Goal: Task Accomplishment & Management: Complete application form

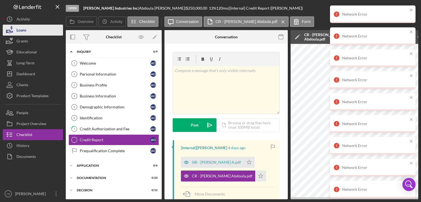
click at [33, 29] on button "Loans" at bounding box center [33, 30] width 60 height 11
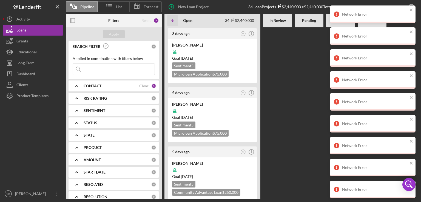
click at [304, 116] on div at bounding box center [308, 113] width 29 height 172
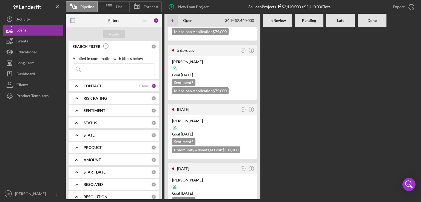
scroll to position [296, 0]
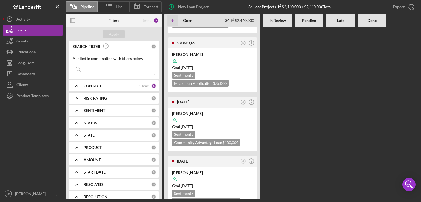
click at [304, 116] on div "[DATE] YB Icon/Info [PERSON_NAME] Goal [DATE] Sentiment 5 Microloan Application…" at bounding box center [291, 113] width 254 height 172
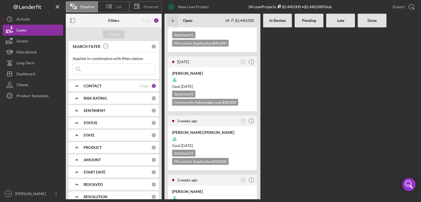
scroll to position [515, 0]
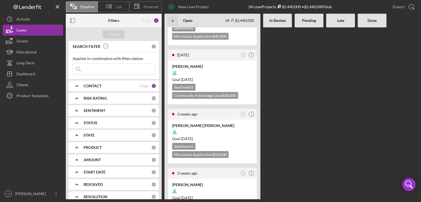
click at [96, 88] on b "CONTACT" at bounding box center [93, 86] width 18 height 4
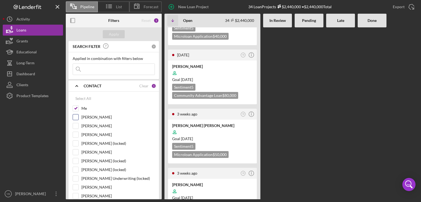
click at [76, 116] on input "[PERSON_NAME]" at bounding box center [75, 117] width 5 height 5
checkbox input "true"
click at [299, 96] on div "[DATE] YB Icon/Info [PERSON_NAME] Goal [DATE] Sentiment 5 Microloan Application…" at bounding box center [291, 113] width 254 height 172
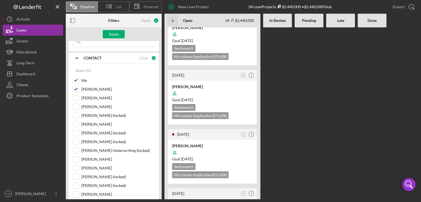
scroll to position [28, 0]
click at [76, 168] on input "[PERSON_NAME]" at bounding box center [75, 167] width 5 height 5
checkbox input "true"
click at [111, 33] on div "Apply" at bounding box center [114, 34] width 10 height 8
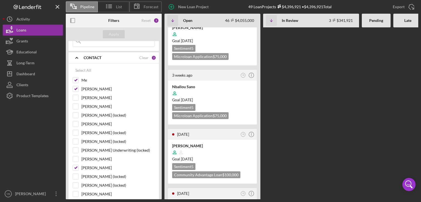
scroll to position [1416, 0]
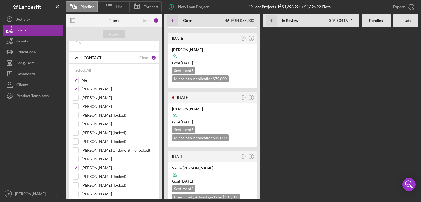
click at [306, 82] on div "[DATE] DO Icon/Info [PERSON_NAME] Goal [DATE] Sentiment 5 Community Advantage L…" at bounding box center [310, 113] width 292 height 172
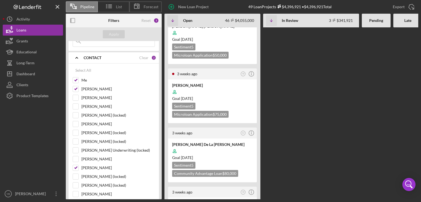
scroll to position [872, 0]
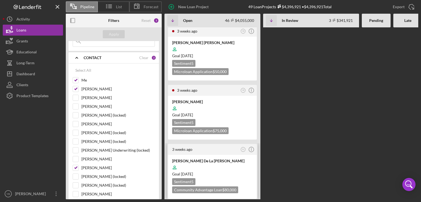
click at [244, 162] on div at bounding box center [212, 167] width 81 height 10
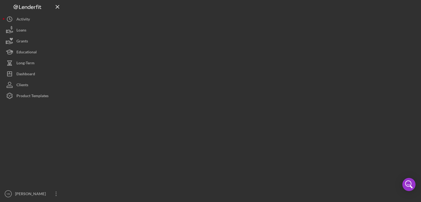
click at [244, 152] on div at bounding box center [242, 99] width 352 height 199
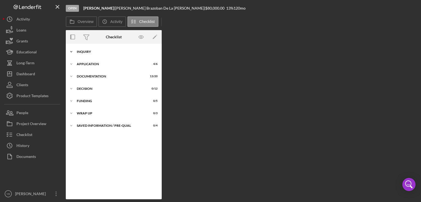
click at [84, 52] on div "Inquiry" at bounding box center [116, 51] width 78 height 3
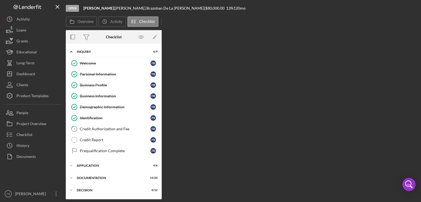
scroll to position [35, 0]
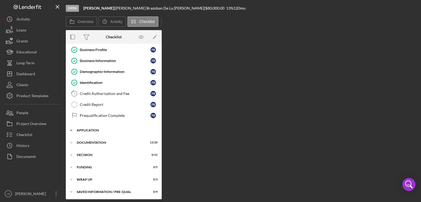
click at [92, 131] on div "Icon/Expander Application 4 / 6" at bounding box center [114, 130] width 96 height 11
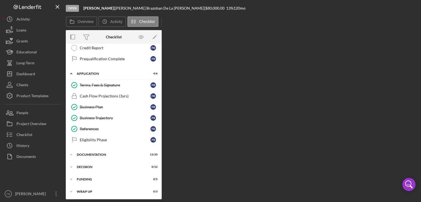
scroll to position [93, 0]
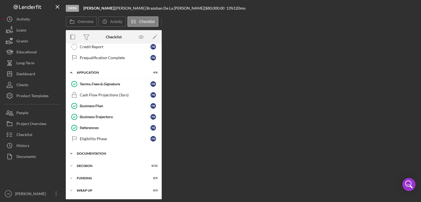
click at [99, 153] on div "Documentation" at bounding box center [116, 153] width 78 height 3
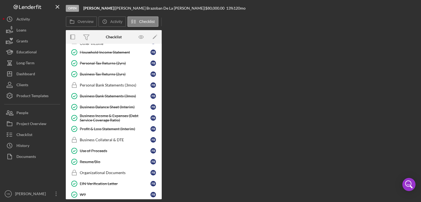
scroll to position [232, 0]
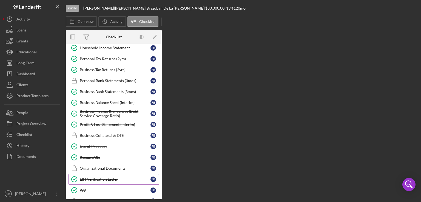
click at [117, 177] on div "EIN Verification Letter" at bounding box center [115, 179] width 71 height 4
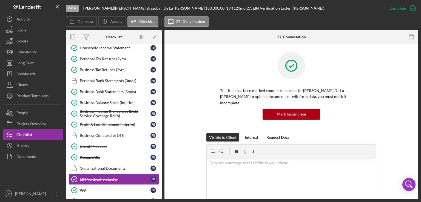
click at [397, 85] on div "This item has been marked complete. In order for [PERSON_NAME] De La [PERSON_NA…" at bounding box center [291, 92] width 237 height 81
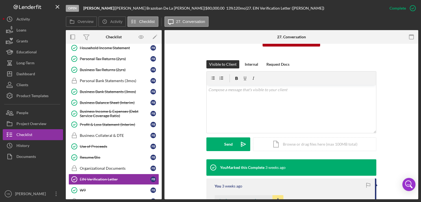
scroll to position [76, 0]
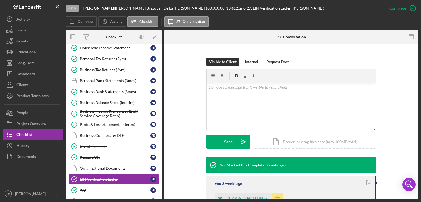
click at [276, 196] on polygon "button" at bounding box center [278, 198] width 5 height 4
click at [420, 47] on div "Open [PERSON_NAME] | [PERSON_NAME] De La [PERSON_NAME] | $80,000.00 13 % 120 mo…" at bounding box center [210, 101] width 421 height 202
click at [408, 9] on icon "button" at bounding box center [413, 8] width 14 height 14
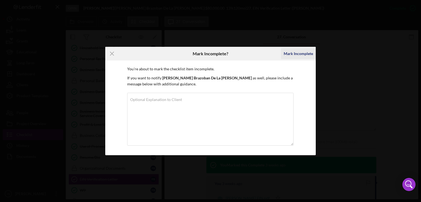
click at [303, 52] on div "Mark Incomplete" at bounding box center [298, 53] width 29 height 11
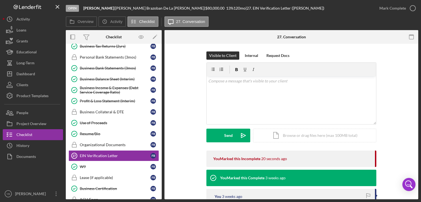
scroll to position [255, 0]
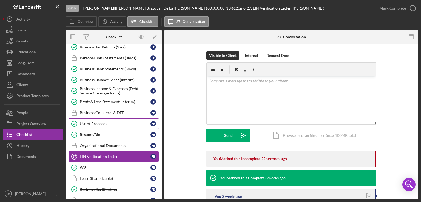
click at [100, 122] on div "Use of Proceeds" at bounding box center [115, 124] width 71 height 4
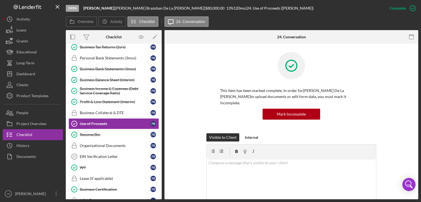
click at [387, 115] on div "This item has been marked complete. In order for [PERSON_NAME] De La [PERSON_NA…" at bounding box center [291, 92] width 237 height 81
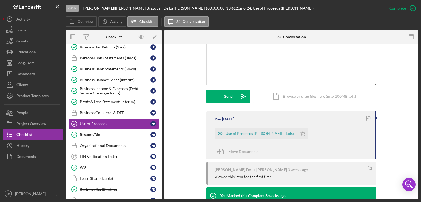
scroll to position [122, 0]
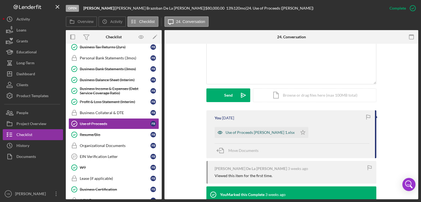
click at [272, 130] on div "Use of Proceeds [PERSON_NAME] 1.xlsx" at bounding box center [259, 132] width 69 height 4
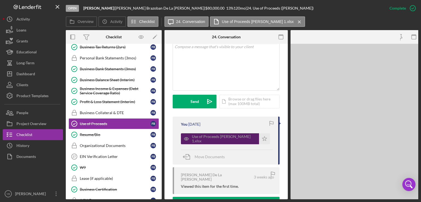
scroll to position [135, 0]
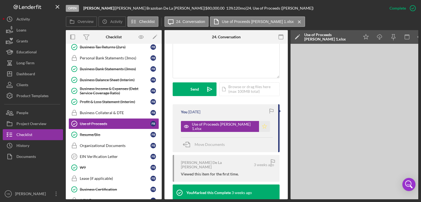
click at [265, 125] on polygon "button" at bounding box center [264, 126] width 5 height 4
click at [82, 165] on div "W9" at bounding box center [115, 167] width 71 height 4
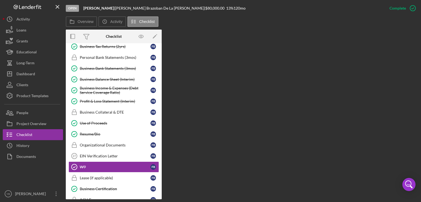
click at [234, 174] on div "Overview Internal Workflow Stage Open Icon/Dropdown Arrow Archive (can unarchiv…" at bounding box center [242, 115] width 352 height 170
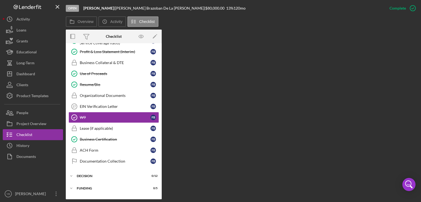
scroll to position [306, 0]
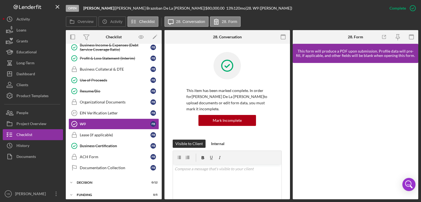
scroll to position [129, 0]
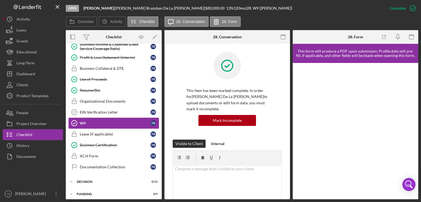
click at [104, 124] on div "W9" at bounding box center [115, 123] width 71 height 4
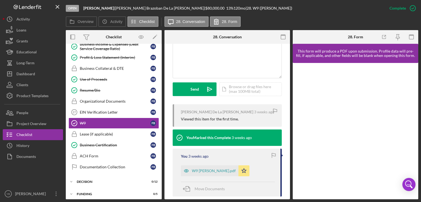
scroll to position [140, 0]
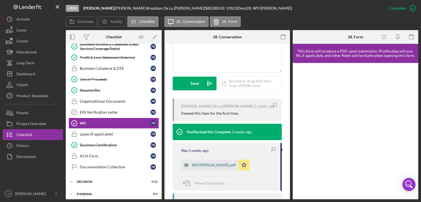
click at [226, 167] on div "W9 Faustina Brazoban.pdf" at bounding box center [214, 165] width 44 height 4
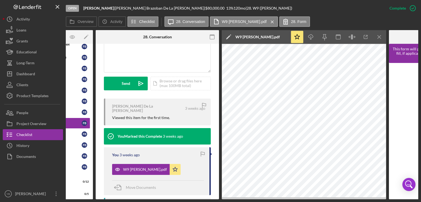
scroll to position [0, 71]
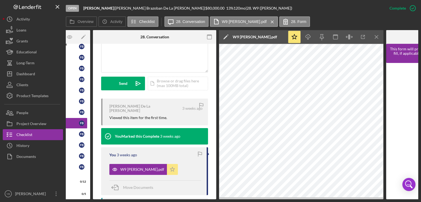
click at [171, 166] on icon "Icon/Star" at bounding box center [172, 169] width 11 height 11
click at [170, 87] on div "Icon/Document Browse or drag files here (max 100MB total) Tap to choose files o…" at bounding box center [178, 84] width 60 height 14
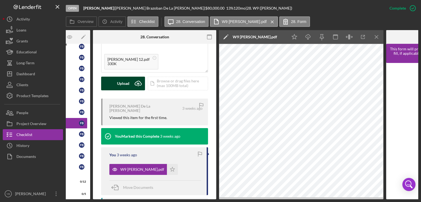
click at [129, 80] on button "Upload Icon/Upload" at bounding box center [123, 84] width 44 height 14
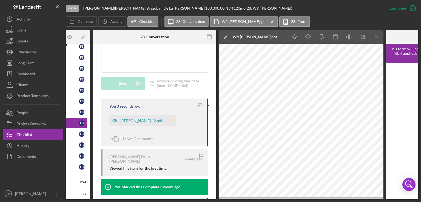
click at [170, 122] on icon "Icon/Star" at bounding box center [170, 120] width 11 height 11
click at [399, 6] on div "Mark Incomplete" at bounding box center [390, 8] width 29 height 11
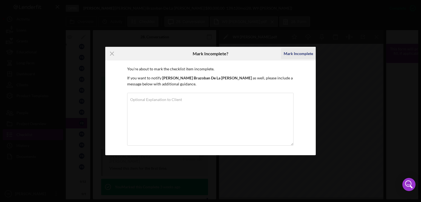
click at [308, 52] on div "Mark Incomplete" at bounding box center [298, 53] width 29 height 11
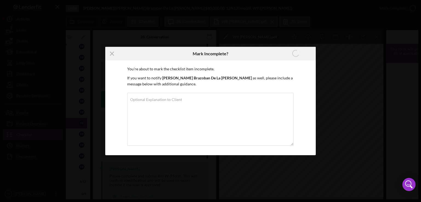
scroll to position [53, 0]
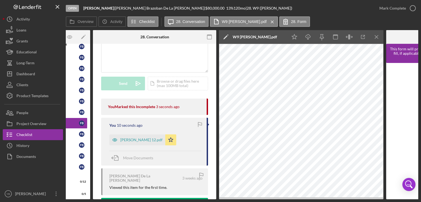
drag, startPoint x: 218, startPoint y: 133, endPoint x: 218, endPoint y: 108, distance: 24.7
click at [2, 36] on div "Open Faustina Brazoban | Faustina Brazoban De La Cruz | $80,000.00 13 % 120 mo …" at bounding box center [210, 101] width 421 height 202
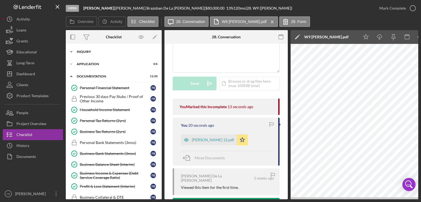
click at [91, 50] on div "Icon/Expander Inquiry 6 / 9" at bounding box center [114, 51] width 96 height 11
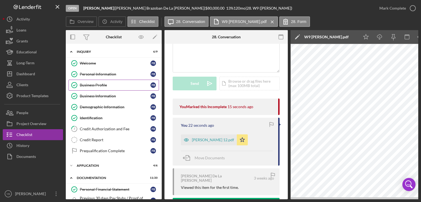
click at [96, 82] on link "Business Profile Business Profile F B" at bounding box center [113, 85] width 90 height 11
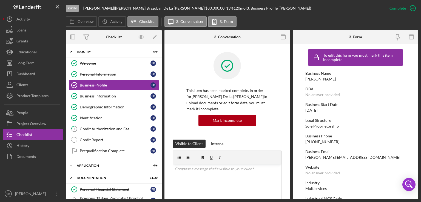
drag, startPoint x: 418, startPoint y: 97, endPoint x: 418, endPoint y: 93, distance: 4.1
click at [418, 93] on div "Open Faustina Brazoban | Faustina Brazoban De La Cruz | $80,000.00 13 % 120 mo …" at bounding box center [210, 101] width 421 height 202
drag, startPoint x: 418, startPoint y: 93, endPoint x: 401, endPoint y: 107, distance: 22.0
click at [401, 107] on div "Open Faustina Brazoban | Faustina Brazoban De La Cruz | $80,000.00 13 % 120 mo …" at bounding box center [210, 101] width 421 height 202
click at [401, 107] on div "Business Start Date" at bounding box center [355, 104] width 100 height 4
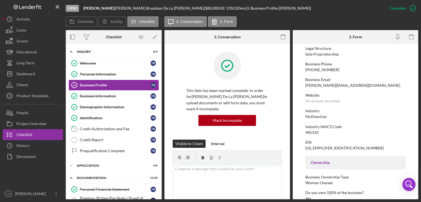
scroll to position [77, 0]
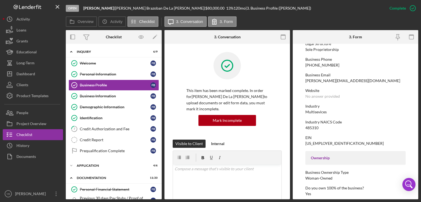
click at [330, 143] on div "EIN 39-3576167" at bounding box center [355, 141] width 100 height 10
drag, startPoint x: 416, startPoint y: 121, endPoint x: 389, endPoint y: 147, distance: 38.2
click at [389, 147] on form "To edit this form you must mark this item incomplete Business Name Faustina Bra…" at bounding box center [355, 122] width 125 height 156
click at [389, 147] on div "To edit this form you must mark this item incomplete Business Name Faustina Bra…" at bounding box center [355, 176] width 100 height 412
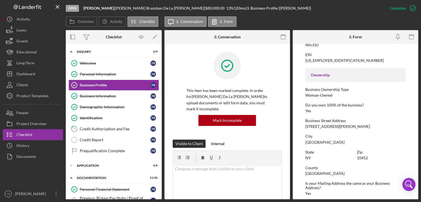
scroll to position [152, 0]
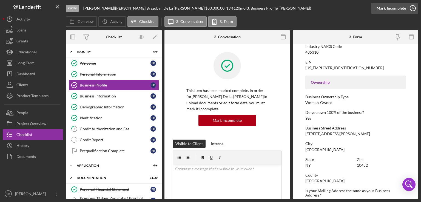
click at [408, 7] on icon "button" at bounding box center [413, 8] width 14 height 14
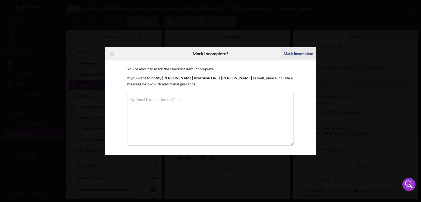
click at [301, 52] on div "Mark Incomplete" at bounding box center [298, 53] width 29 height 11
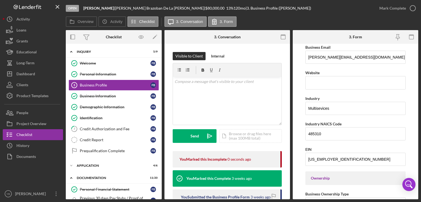
scroll to position [223, 0]
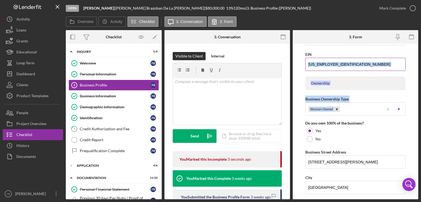
drag, startPoint x: 420, startPoint y: 104, endPoint x: 336, endPoint y: 64, distance: 93.3
click at [336, 64] on div "Open Faustina Brazoban | Faustina Brazoban De La Cruz | $80,000.00 13 % 120 mo …" at bounding box center [210, 101] width 421 height 202
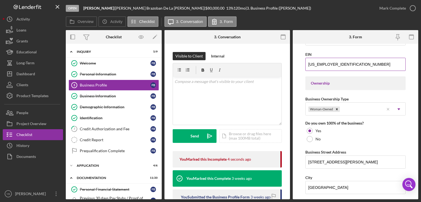
click at [336, 64] on input "39-3576167" at bounding box center [355, 64] width 100 height 13
type input "3#-#######"
click at [417, 114] on div "Open Faustina Brazoban | Faustina Brazoban De La Cruz | $80,000.00 13 % 120 mo …" at bounding box center [210, 101] width 421 height 202
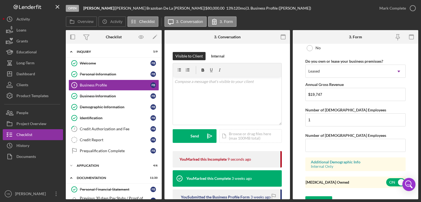
scroll to position [455, 0]
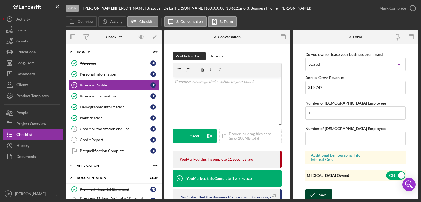
click at [324, 194] on div "Save" at bounding box center [323, 195] width 8 height 11
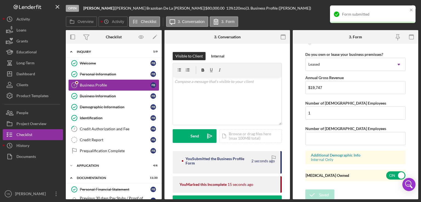
click at [117, 87] on div "Business Profile" at bounding box center [115, 85] width 71 height 4
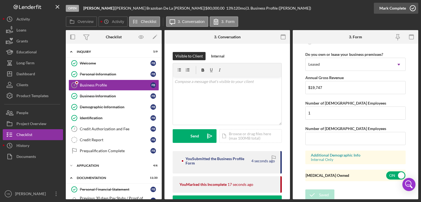
click at [400, 11] on div "Mark Complete" at bounding box center [392, 8] width 27 height 11
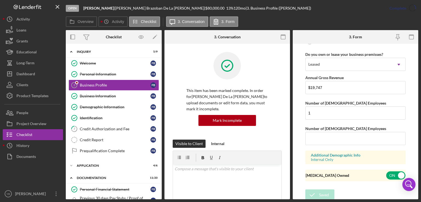
scroll to position [262, 0]
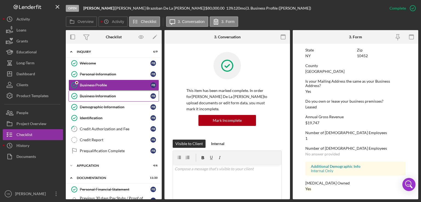
click at [108, 100] on link "Business Information Business Information F B" at bounding box center [113, 96] width 90 height 11
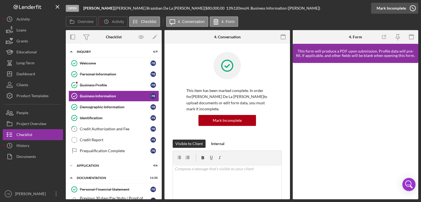
click at [407, 7] on icon "button" at bounding box center [413, 8] width 14 height 14
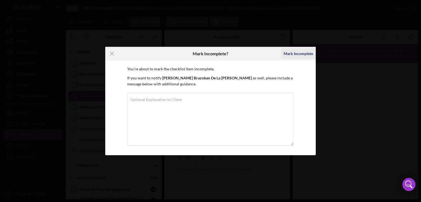
click at [295, 52] on div "Mark Incomplete" at bounding box center [298, 53] width 29 height 11
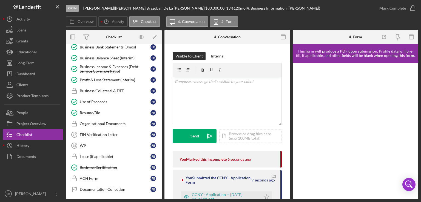
scroll to position [248, 0]
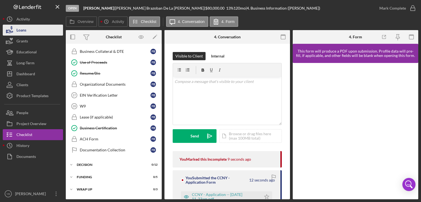
click at [19, 33] on div "Loans" at bounding box center [21, 31] width 10 height 12
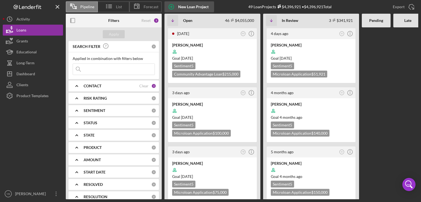
click at [192, 6] on div "New Loan Project" at bounding box center [193, 6] width 30 height 11
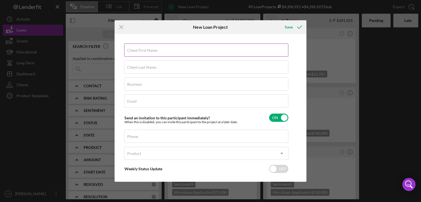
click at [152, 50] on label "Client First Name" at bounding box center [142, 50] width 30 height 4
click at [152, 50] on input "Client First Name" at bounding box center [206, 50] width 164 height 13
paste input "Dahalia Beccan"
type input "Dahalia"
click at [145, 69] on label "Client Last Name" at bounding box center [141, 67] width 29 height 4
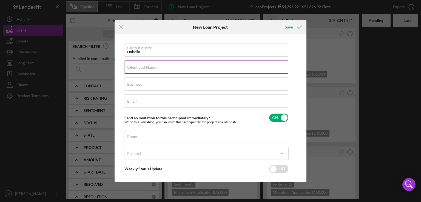
click at [145, 69] on input "Client Last Name" at bounding box center [206, 67] width 164 height 13
paste input "Dahalia Beccan"
type input "Beccan"
click at [164, 86] on input "Business" at bounding box center [206, 84] width 164 height 13
paste input "DEBS LEARNING ACADEMY LLC"
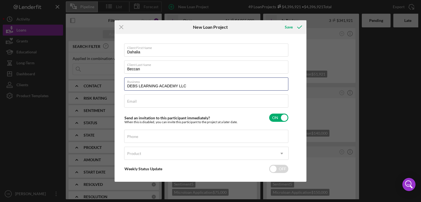
type input "DEBS LEARNING ACADEMY LLC"
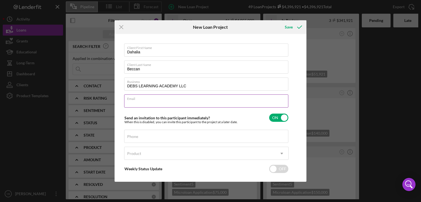
click at [163, 101] on input "Email" at bounding box center [206, 101] width 164 height 13
paste input "dbeccan@debslearnacademy.com"
type input "dbeccan@debslearnacademy.com"
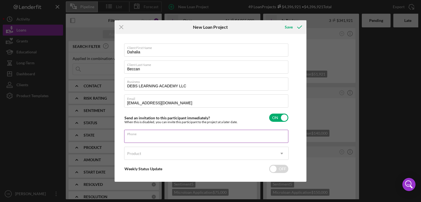
click at [141, 140] on input "Phone" at bounding box center [206, 136] width 164 height 13
paste input "(347) 364-1906"
type input "(347) 364-1906"
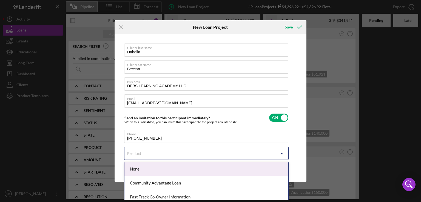
click at [280, 154] on icon "Icon/Dropdown Arrow" at bounding box center [281, 153] width 13 height 13
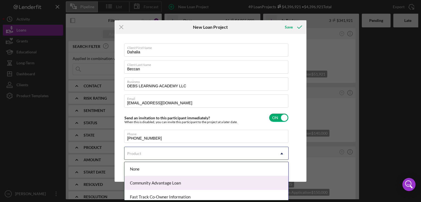
click at [192, 182] on div "Community Advantage Loan" at bounding box center [206, 183] width 164 height 14
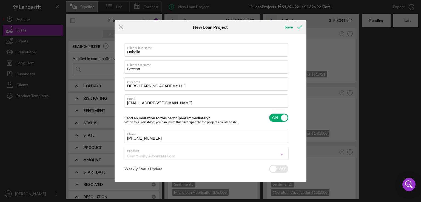
checkbox input "true"
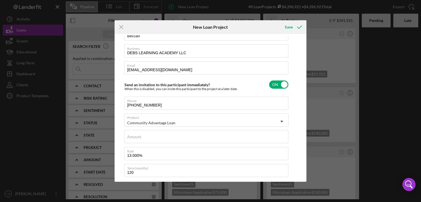
scroll to position [36, 0]
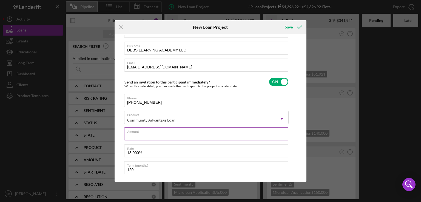
click at [204, 135] on input "Amount" at bounding box center [206, 133] width 164 height 13
type input "$1"
type textarea "Here's a snapshot of information that has been fully approved, as well as the i…"
type input "$10"
type textarea "Here's a snapshot of information that has been fully approved, as well as the i…"
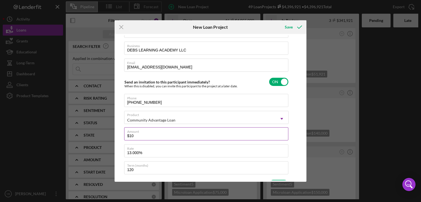
type input "$100"
type textarea "Here's a snapshot of information that has been fully approved, as well as the i…"
type input "$1,000"
type textarea "Here's a snapshot of information that has been fully approved, as well as the i…"
type input "$10,000"
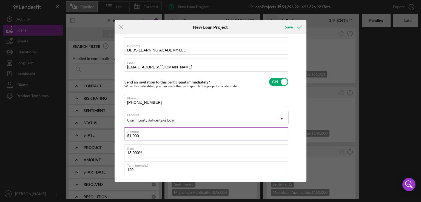
type textarea "Here's a snapshot of information that has been fully approved, as well as the i…"
type input "$100,000"
type textarea "Here's a snapshot of information that has been fully approved, as well as the i…"
type input "$100,000"
drag, startPoint x: 305, startPoint y: 127, endPoint x: 304, endPoint y: 125, distance: 2.8
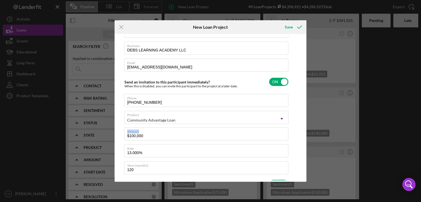
click at [304, 125] on div "Client First Name Dahalia Client Last Name Beccan Business DEBS LEARNING ACADEM…" at bounding box center [211, 108] width 192 height 148
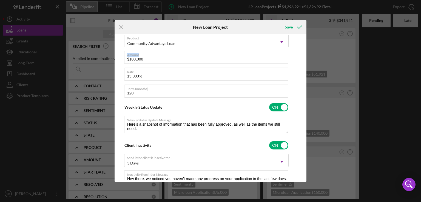
scroll to position [0, 0]
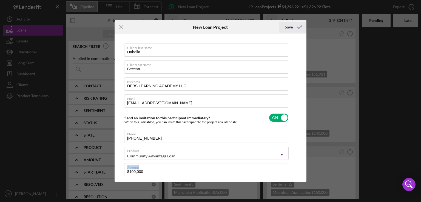
click at [293, 27] on icon "submit" at bounding box center [300, 27] width 14 height 14
type textarea "Here's a snapshot of information that has been fully approved, as well as the i…"
checkbox input "false"
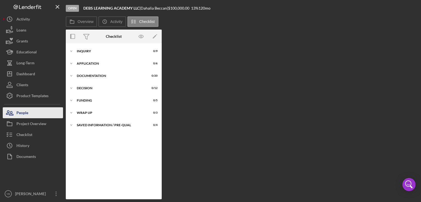
click at [33, 112] on button "People" at bounding box center [33, 112] width 60 height 11
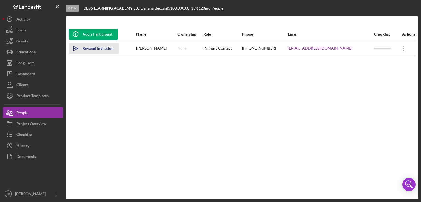
click at [106, 50] on div "Re-send Invitation" at bounding box center [97, 48] width 31 height 11
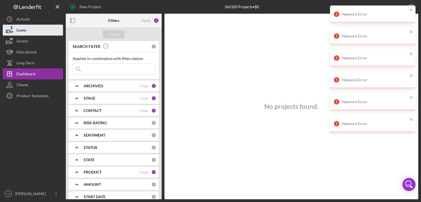
click at [27, 30] on button "Loans" at bounding box center [33, 30] width 60 height 11
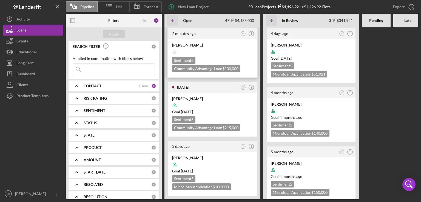
click at [205, 57] on div "Sentiment 5 Community Advantage Loan $100,000" at bounding box center [212, 64] width 81 height 15
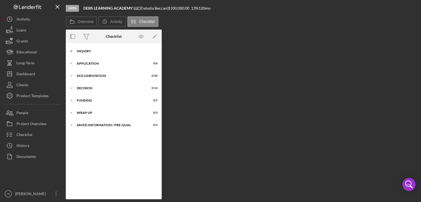
click at [88, 53] on div "Inquiry" at bounding box center [116, 51] width 78 height 3
